Goal: Communication & Community: Connect with others

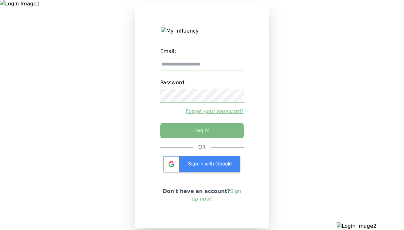
click at [202, 67] on input "email" at bounding box center [202, 64] width 84 height 13
type input "**********"
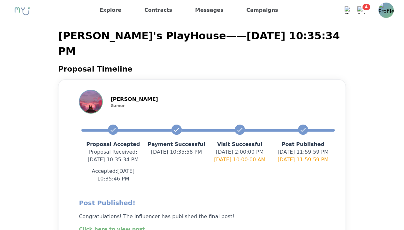
click at [359, 11] on img at bounding box center [361, 10] width 8 height 8
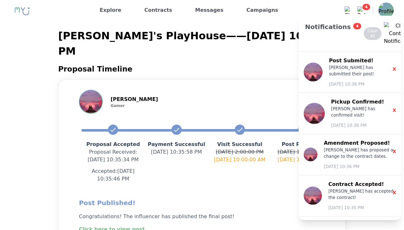
click at [369, 27] on button "Clear All" at bounding box center [372, 33] width 18 height 13
click at [368, 27] on button "Clear All" at bounding box center [372, 33] width 18 height 13
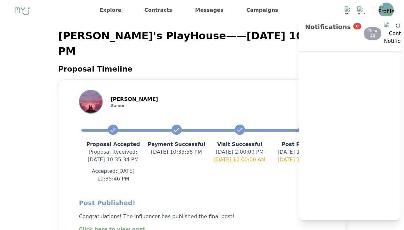
click at [364, 12] on img at bounding box center [361, 10] width 8 height 8
click at [368, 27] on button "Clear All" at bounding box center [372, 33] width 18 height 13
click at [180, 5] on x-pw-glass at bounding box center [202, 115] width 404 height 230
click at [395, 30] on div "Notifications 0 Clear All" at bounding box center [349, 34] width 102 height 36
click at [391, 25] on img at bounding box center [400, 33] width 32 height 23
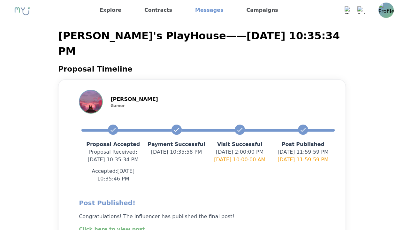
click at [197, 15] on link "Messages" at bounding box center [208, 10] width 33 height 10
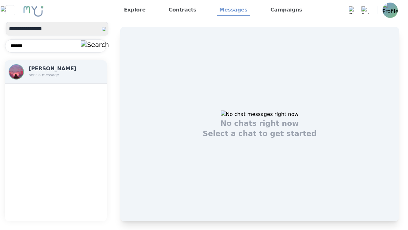
click at [17, 75] on img at bounding box center [16, 72] width 14 height 14
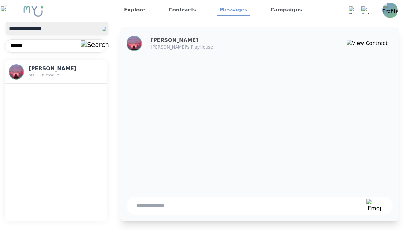
click at [211, 211] on div at bounding box center [247, 206] width 240 height 18
click at [211, 207] on textarea at bounding box center [249, 206] width 225 height 8
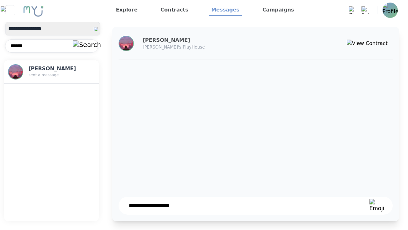
type textarea "**********"
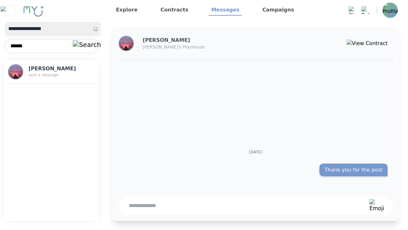
click at [387, 14] on img at bounding box center [390, 10] width 15 height 15
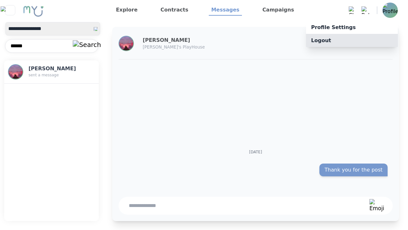
click at [374, 42] on p "Logout" at bounding box center [352, 40] width 92 height 13
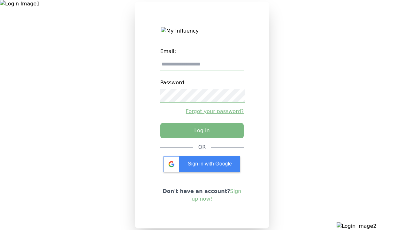
click at [204, 68] on input "email" at bounding box center [202, 64] width 84 height 13
